Goal: Navigation & Orientation: Understand site structure

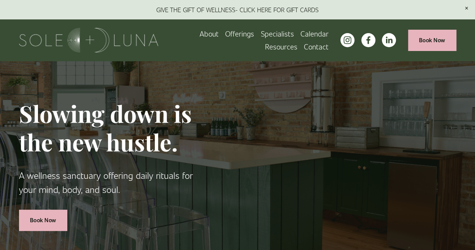
click at [244, 36] on span "Offerings" at bounding box center [239, 33] width 29 height 11
click at [0, 0] on span "Rituals" at bounding box center [0, 0] width 0 height 0
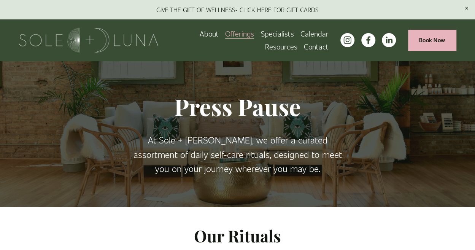
click at [0, 0] on span "Wellness Experiences" at bounding box center [0, 0] width 0 height 0
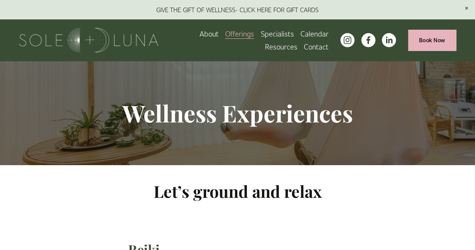
click at [279, 33] on link "Specialists" at bounding box center [277, 33] width 33 height 13
